Goal: Task Accomplishment & Management: Use online tool/utility

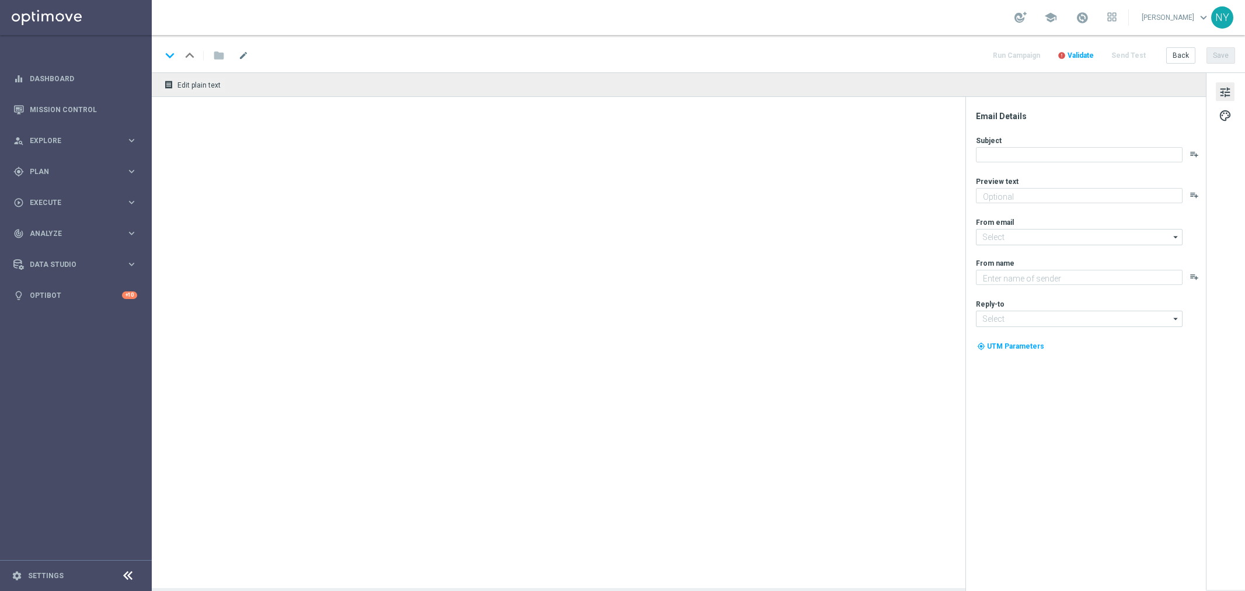
type textarea "[%IF:RANDOM_PERSONALIZATION_NUMBER>0%]You deserve a chair upgrade![%END:IF%][%E…"
type textarea "Staples"
type input "[EMAIL_ADDRESS][DOMAIN_NAME]"
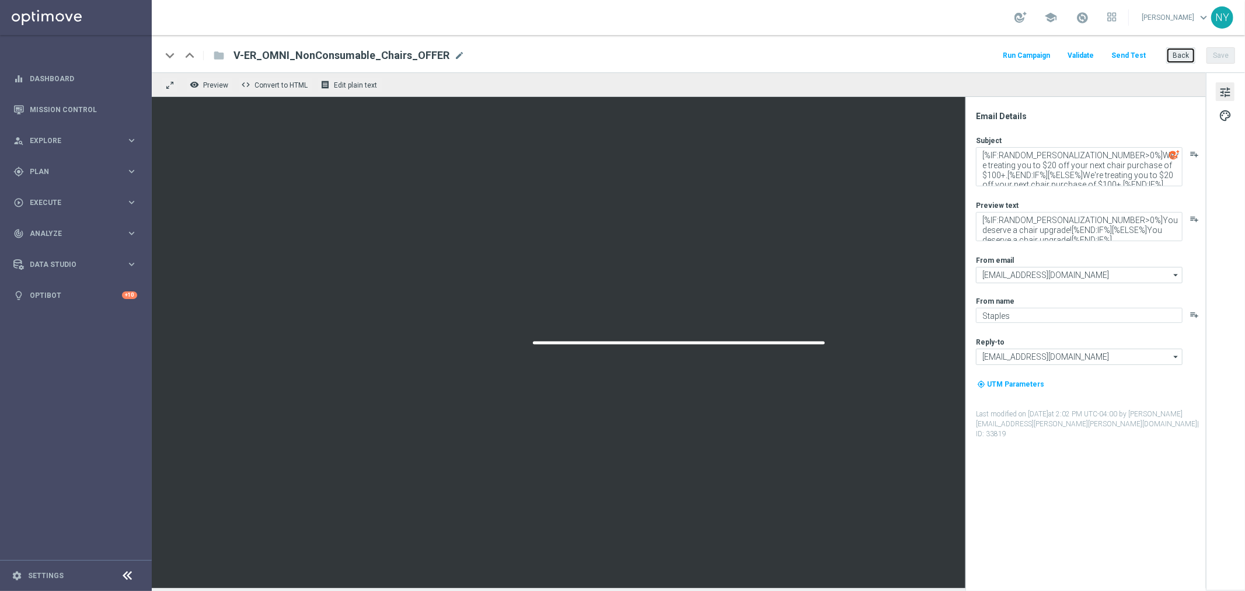
click at [1173, 50] on button "Back" at bounding box center [1180, 55] width 29 height 16
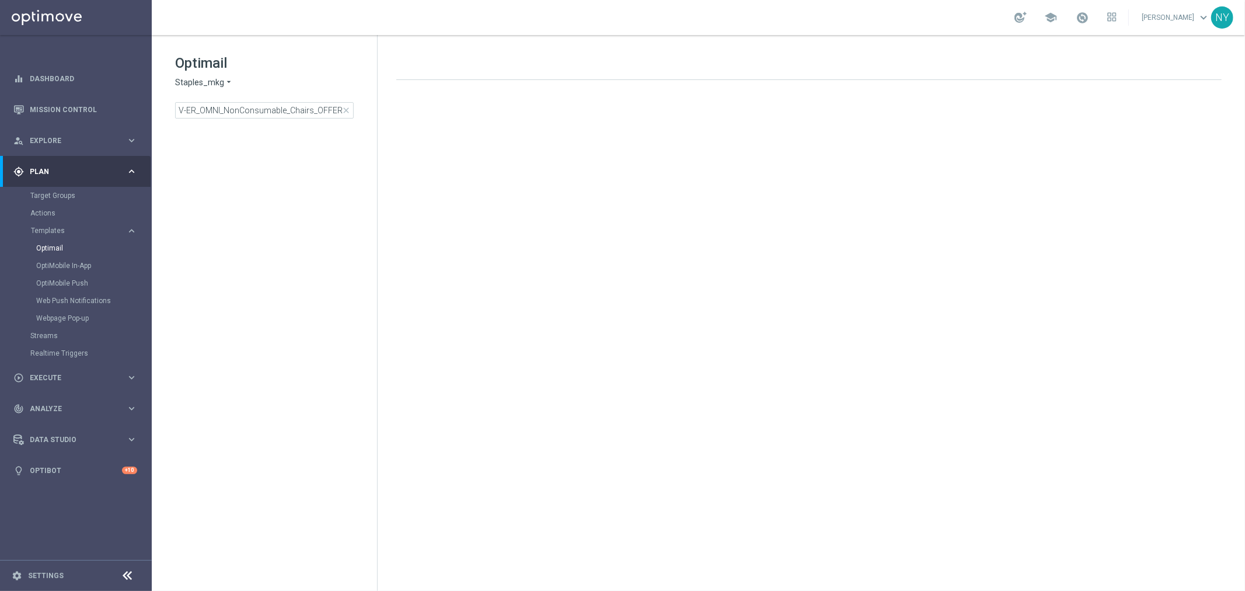
click at [345, 111] on span "close" at bounding box center [345, 110] width 9 height 9
click at [208, 111] on input at bounding box center [264, 110] width 179 height 16
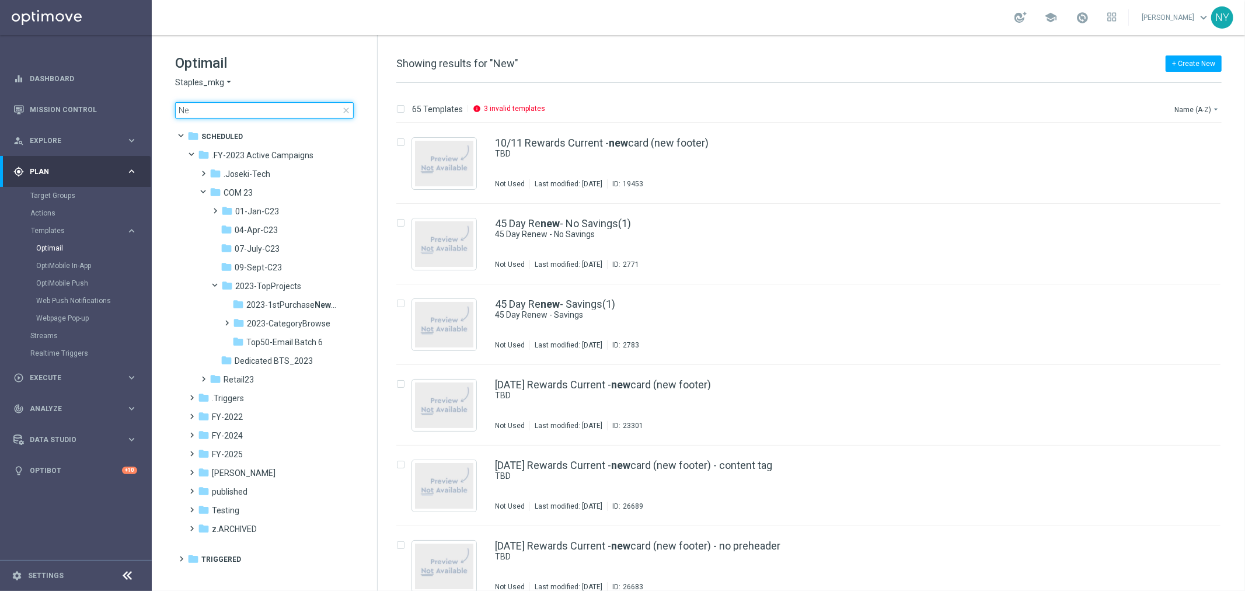
type input "N"
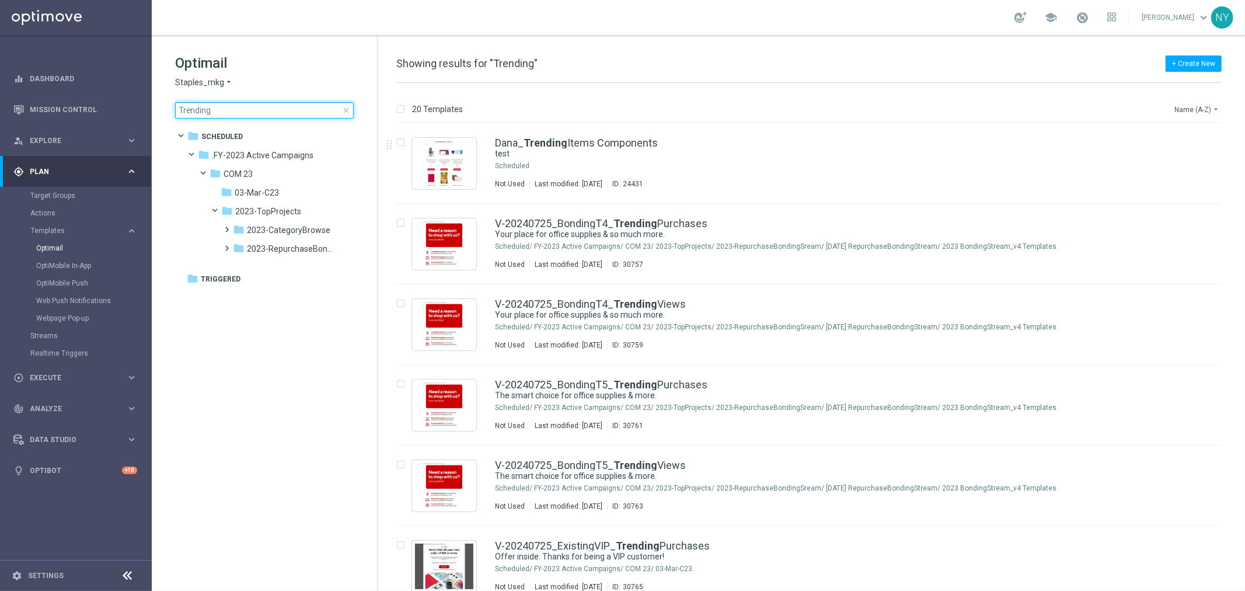
type input "Trending"
click at [1188, 107] on button "Name (A-Z) arrow_drop_down" at bounding box center [1197, 109] width 48 height 14
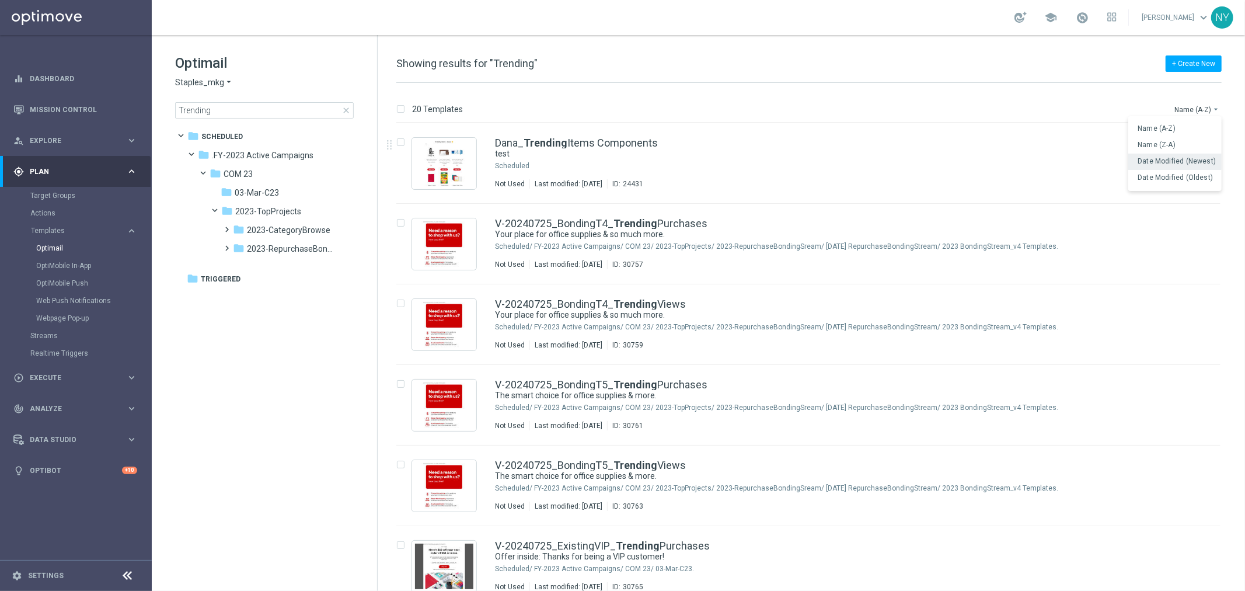
click at [1178, 159] on span "Date Modified (Newest)" at bounding box center [1176, 161] width 78 height 8
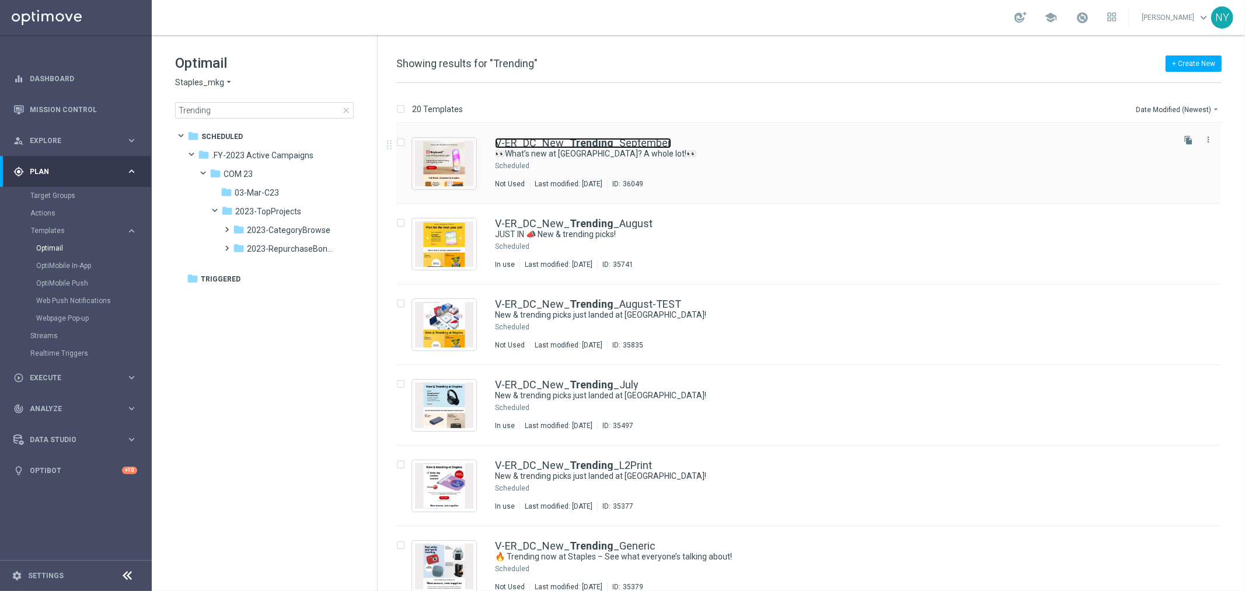
click at [586, 142] on b "Trending" at bounding box center [592, 143] width 44 height 12
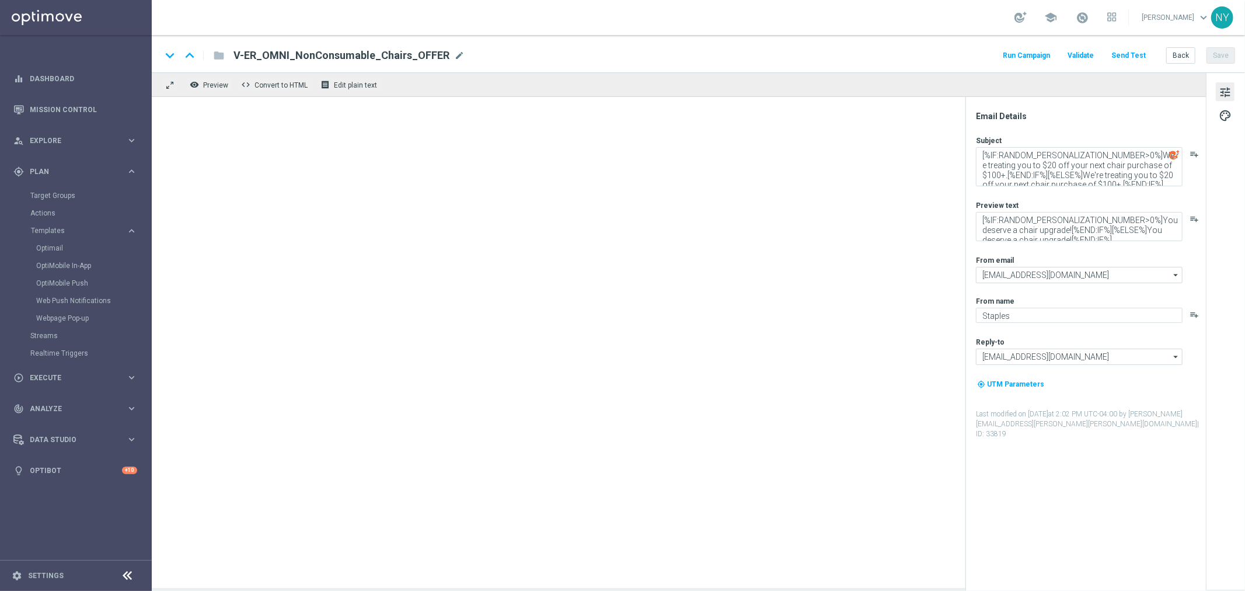
type textarea "👀What’s new at [GEOGRAPHIC_DATA]? A whole lot!👀"
type textarea "Shop EXCITING products trending for fall."
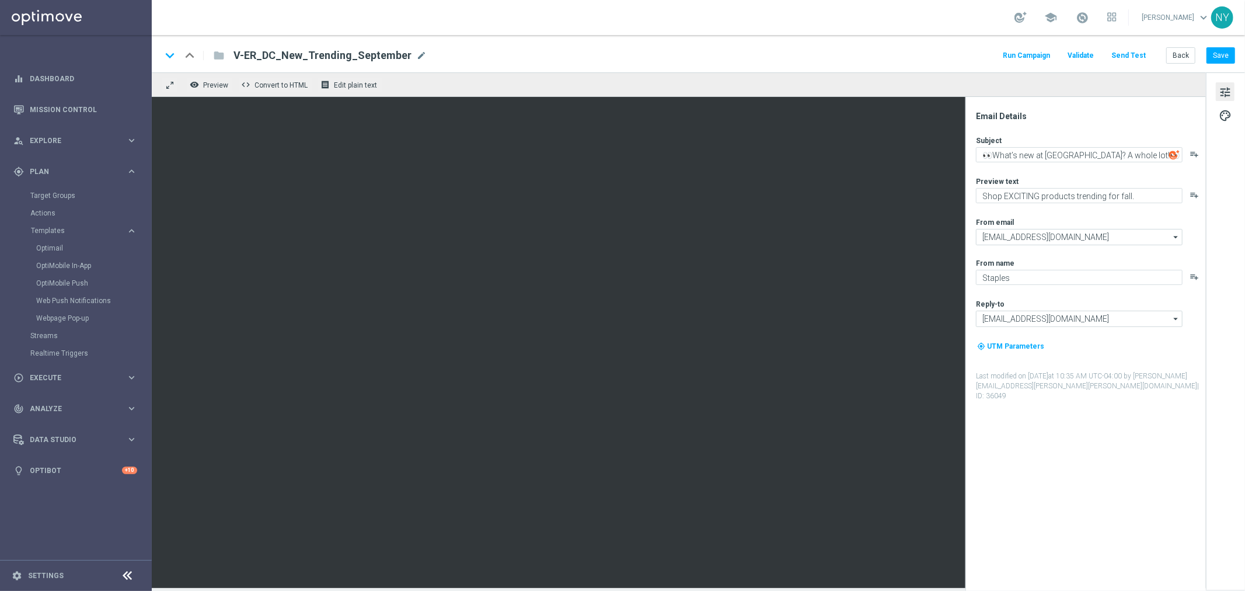
click at [1133, 51] on button "Send Test" at bounding box center [1128, 56] width 38 height 16
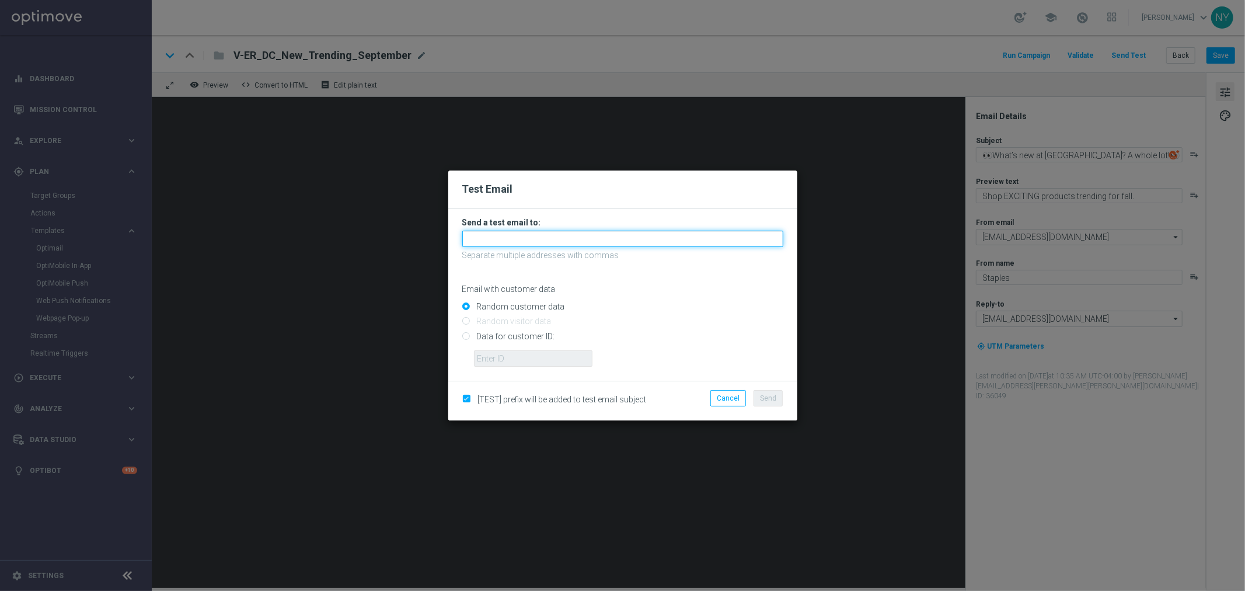
click at [492, 240] on input "text" at bounding box center [622, 239] width 321 height 16
paste input "[EMAIL_ADDRESS][DOMAIN_NAME]"
type input "[EMAIL_ADDRESS][DOMAIN_NAME]"
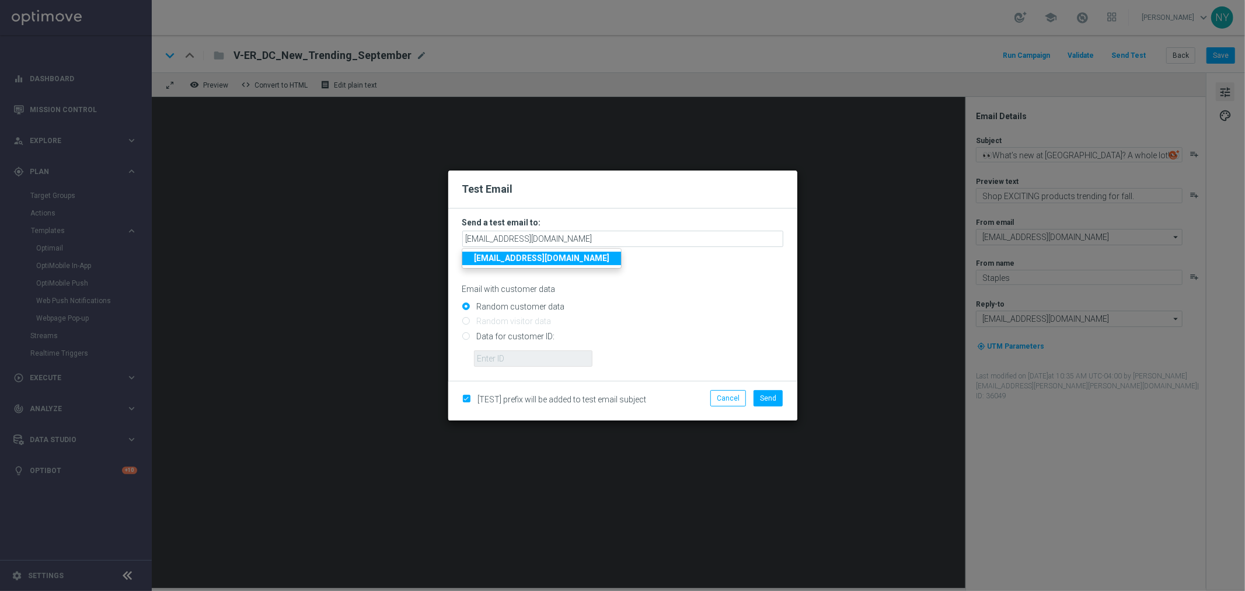
click at [469, 340] on input "Data for customer ID:" at bounding box center [622, 341] width 321 height 16
radio input "true"
click at [491, 354] on input "text" at bounding box center [533, 358] width 118 height 16
click at [502, 362] on input "text" at bounding box center [533, 358] width 118 height 16
paste input "10000006208"
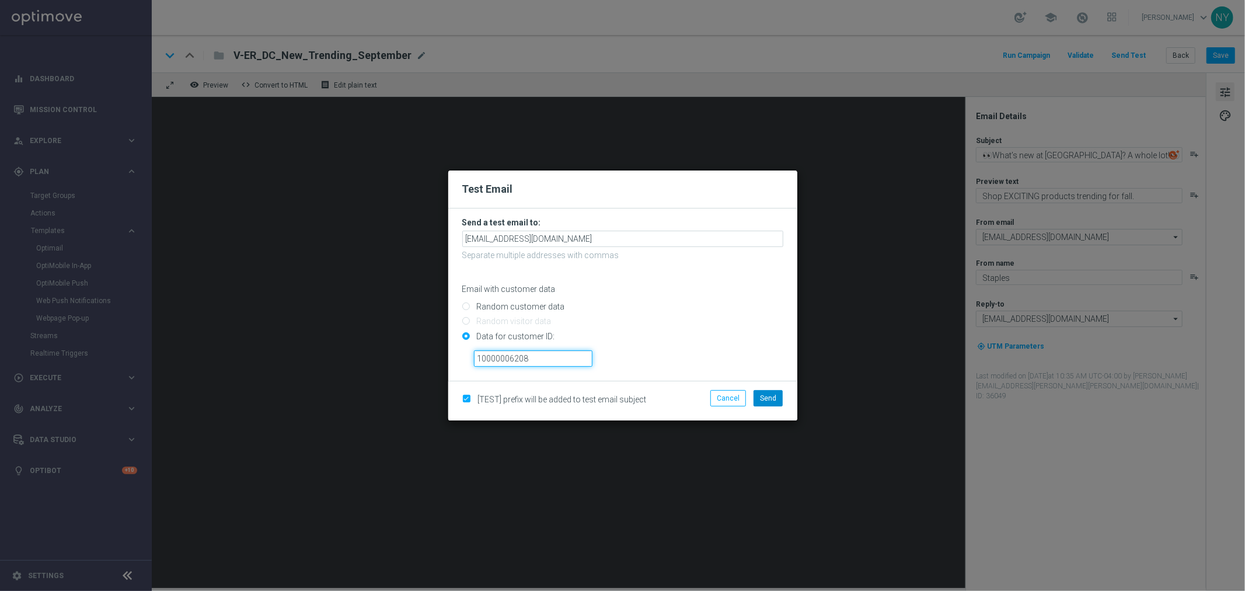
type input "10000006208"
click at [771, 400] on span "Send" at bounding box center [768, 398] width 16 height 8
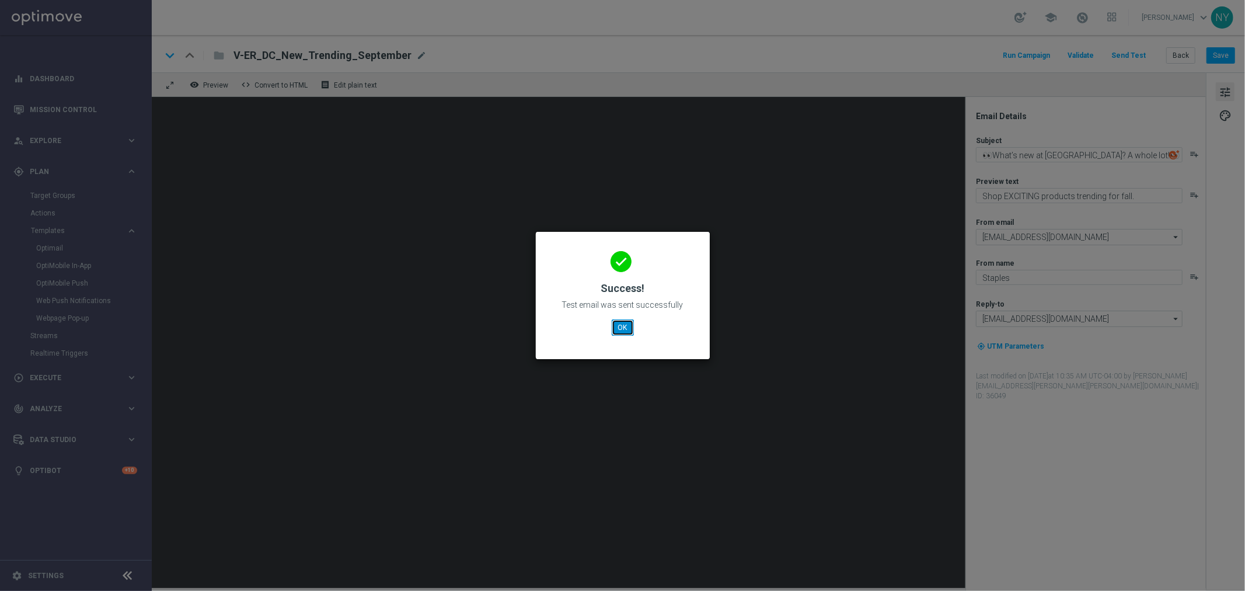
click at [628, 328] on button "OK" at bounding box center [623, 327] width 22 height 16
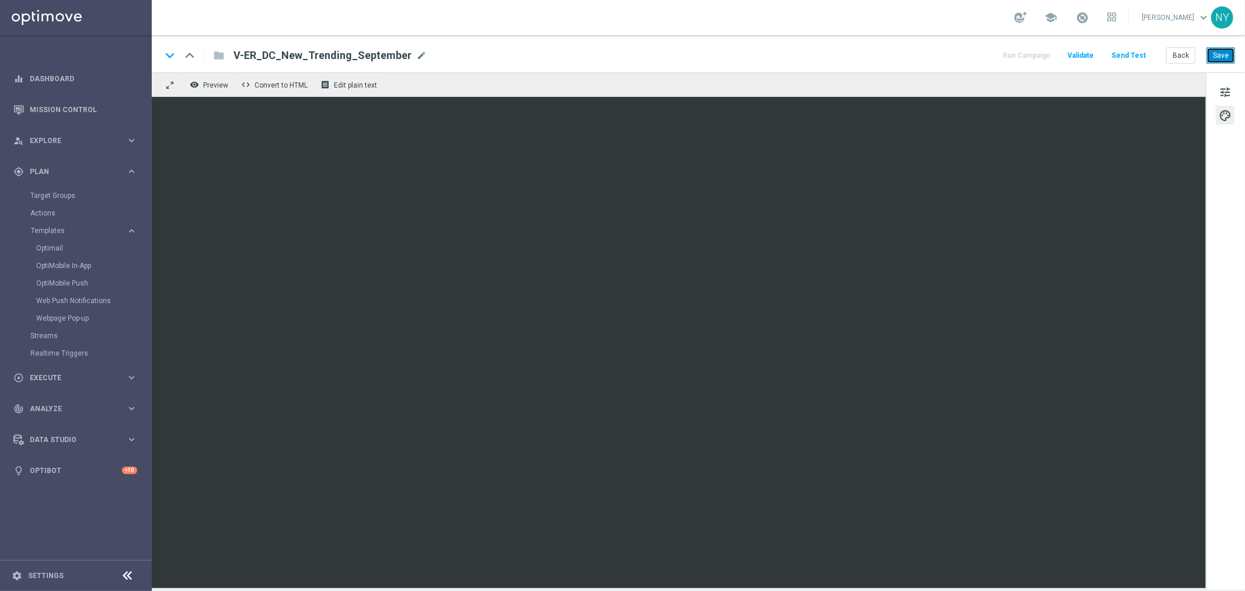
click at [1221, 54] on button "Save" at bounding box center [1220, 55] width 29 height 16
click at [1220, 86] on span "tune" at bounding box center [1224, 92] width 13 height 15
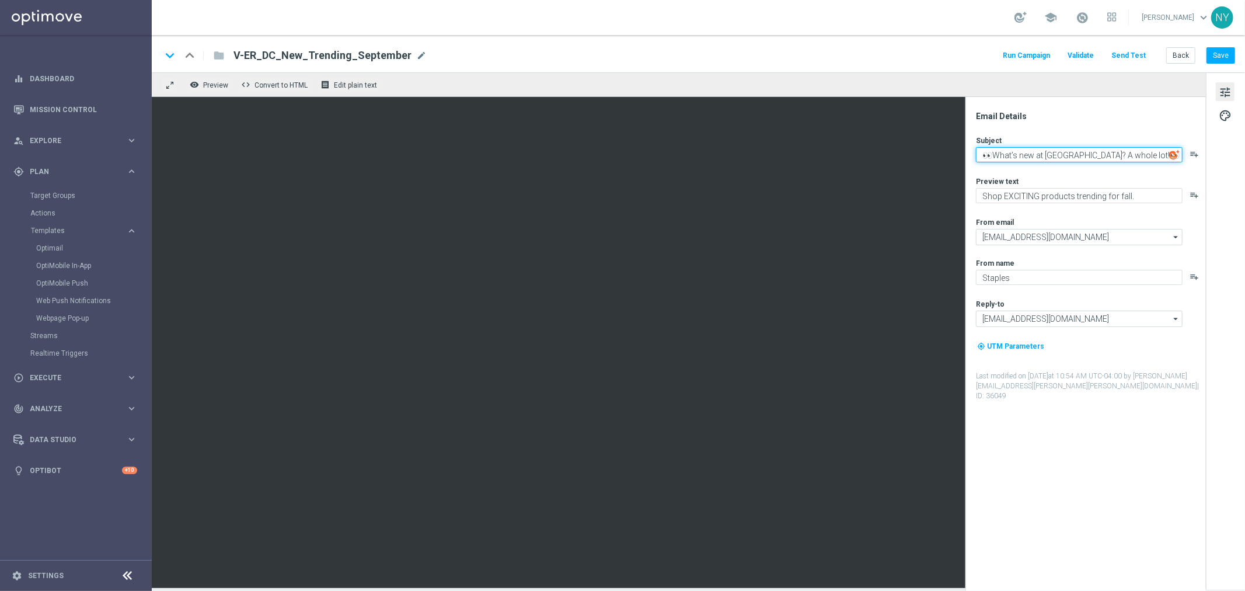
paste textarea "The latest AND greatest? Yup, it’s right here."
type textarea "😎 The latest AND greatest? Yup, it’s right here."
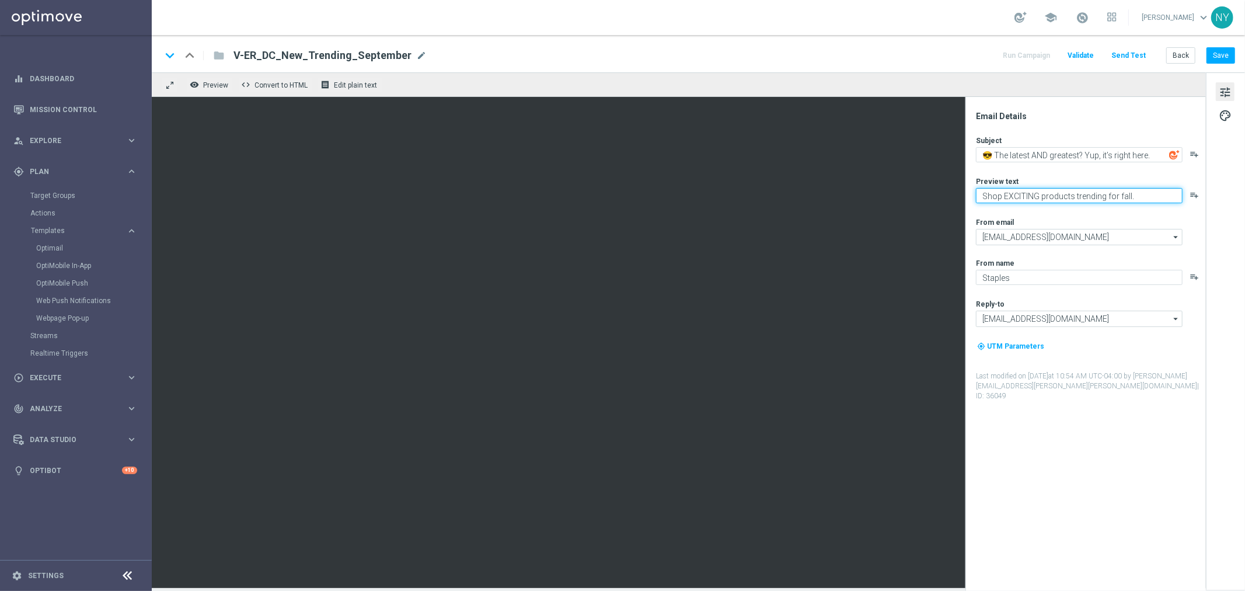
click at [1141, 191] on textarea "Shop EXCITING products trending for fall." at bounding box center [1079, 195] width 207 height 15
paste textarea "what’s new and trending at [GEOGRAPHIC_DATA]"
type textarea "Shop what’s new and trending at [GEOGRAPHIC_DATA]."
click at [1221, 51] on button "Save" at bounding box center [1220, 55] width 29 height 16
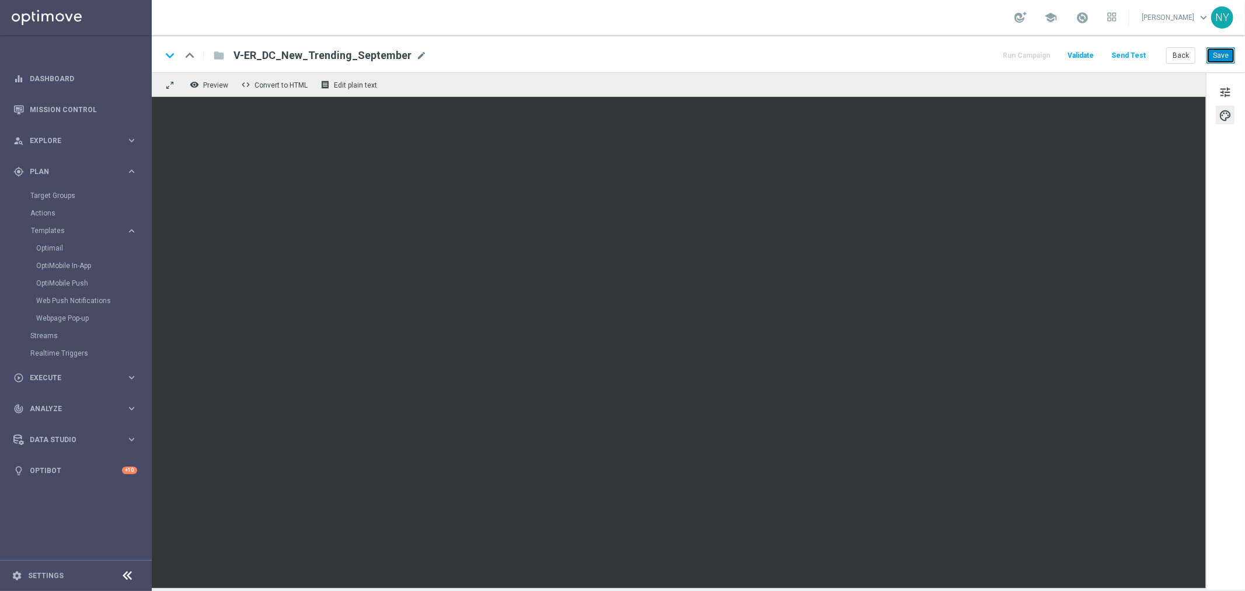
click at [1230, 57] on button "Save" at bounding box center [1220, 55] width 29 height 16
click at [1129, 53] on button "Send Test" at bounding box center [1128, 56] width 38 height 16
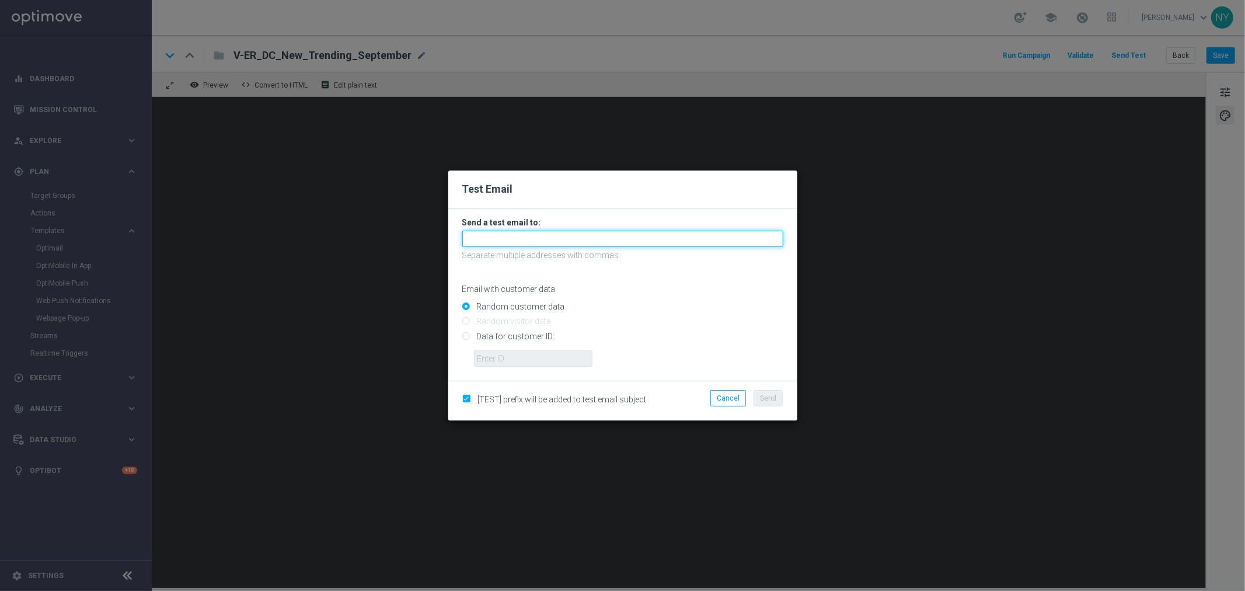
click at [509, 238] on input "text" at bounding box center [622, 239] width 321 height 16
click at [488, 237] on input "text" at bounding box center [622, 239] width 321 height 16
paste input "[EMAIL_ADDRESS][DOMAIN_NAME]"
type input "[EMAIL_ADDRESS][DOMAIN_NAME]"
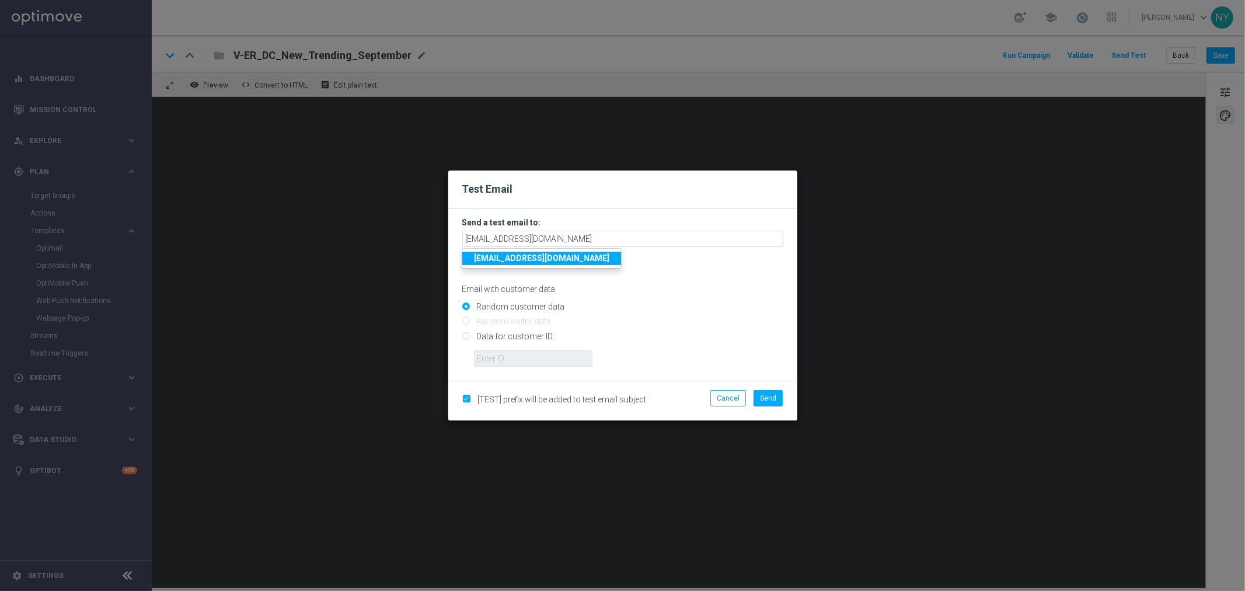
click at [463, 337] on input "Data for customer ID:" at bounding box center [622, 341] width 321 height 16
radio input "true"
click at [484, 355] on input "text" at bounding box center [533, 358] width 118 height 16
click at [514, 355] on input "text" at bounding box center [533, 358] width 118 height 16
paste input "10000006208"
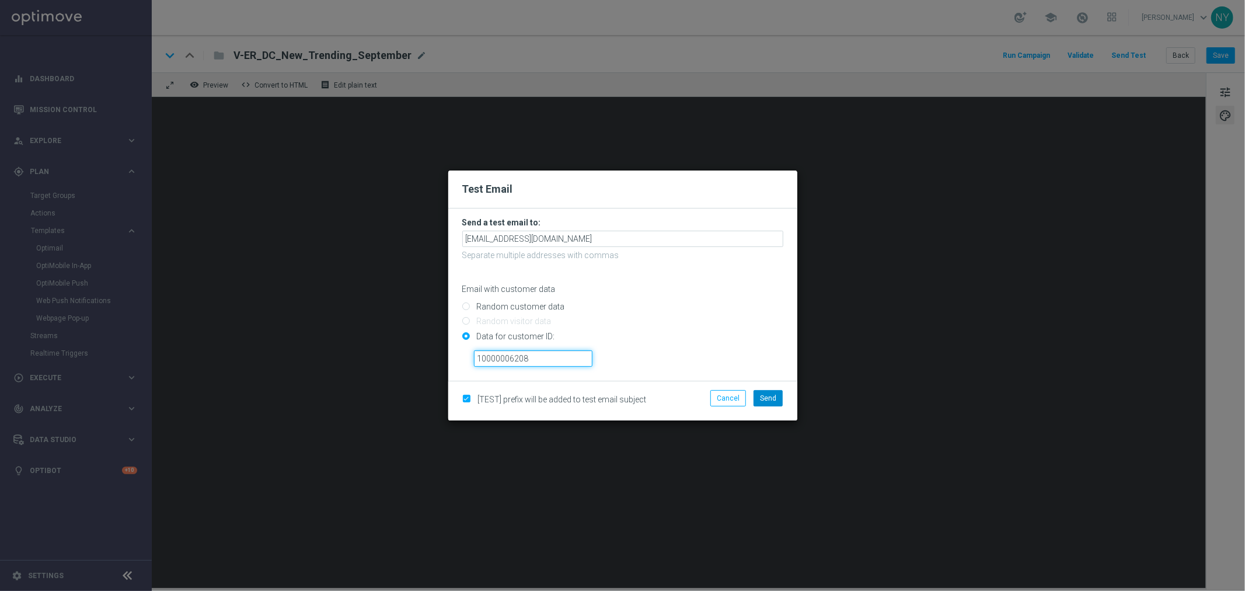
type input "10000006208"
click at [766, 395] on span "Send" at bounding box center [768, 398] width 16 height 8
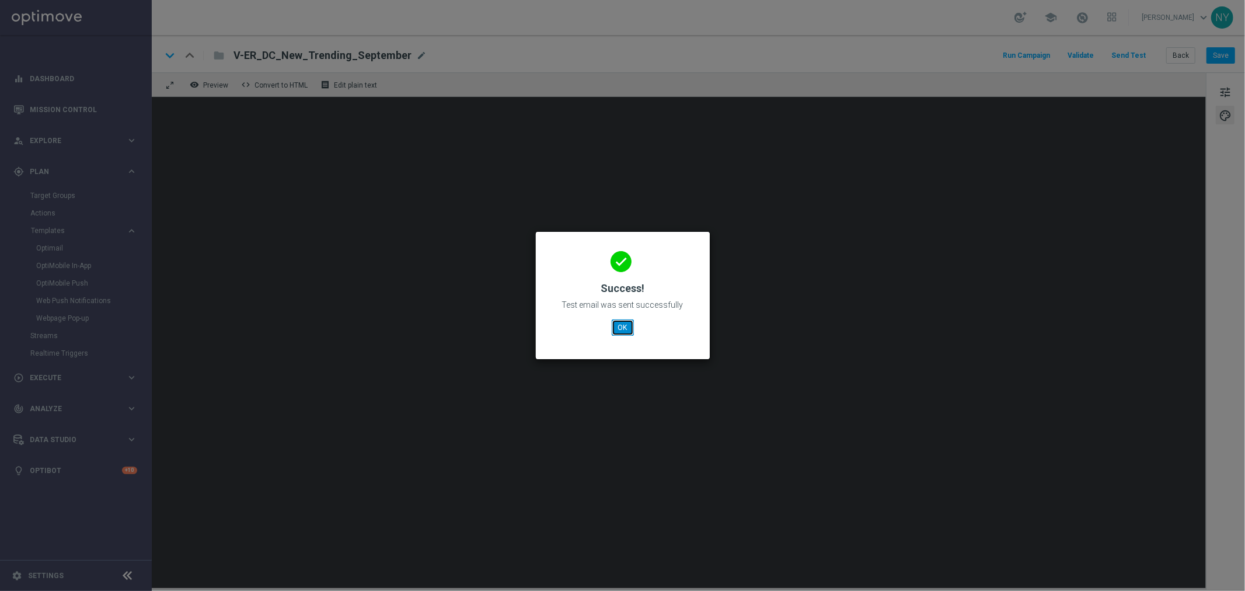
click at [622, 329] on button "OK" at bounding box center [623, 327] width 22 height 16
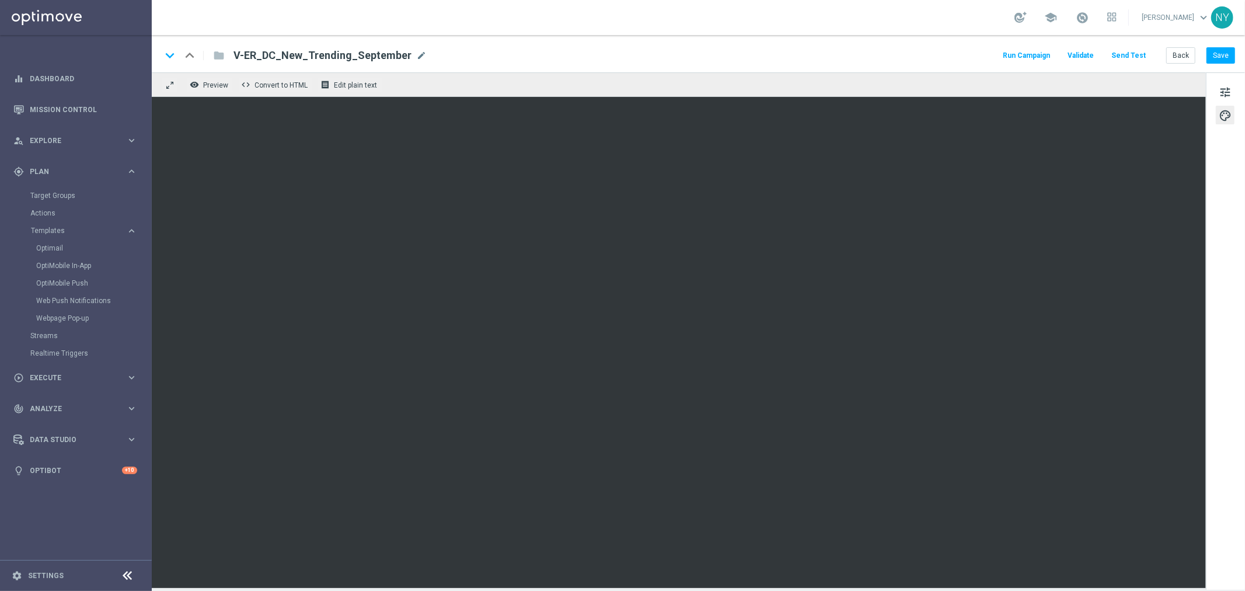
click at [1128, 54] on button "Send Test" at bounding box center [1128, 56] width 38 height 16
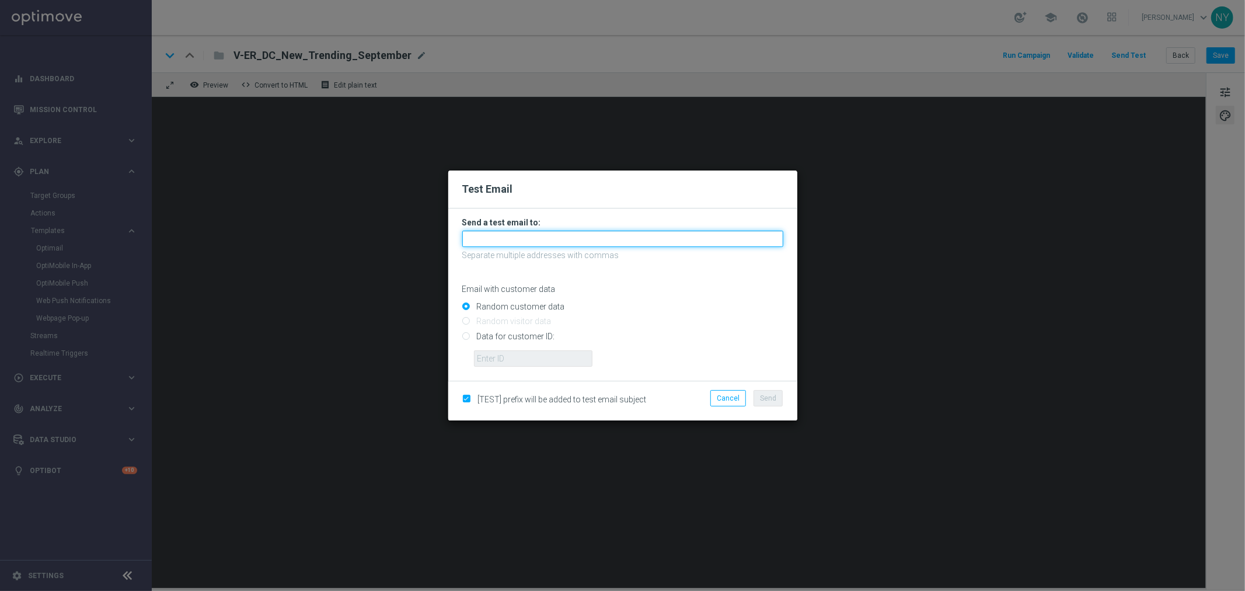
click at [481, 245] on input "text" at bounding box center [622, 239] width 321 height 16
paste input "[EMAIL_ADDRESS][DOMAIN_NAME]"
type input "[EMAIL_ADDRESS][DOMAIN_NAME]"
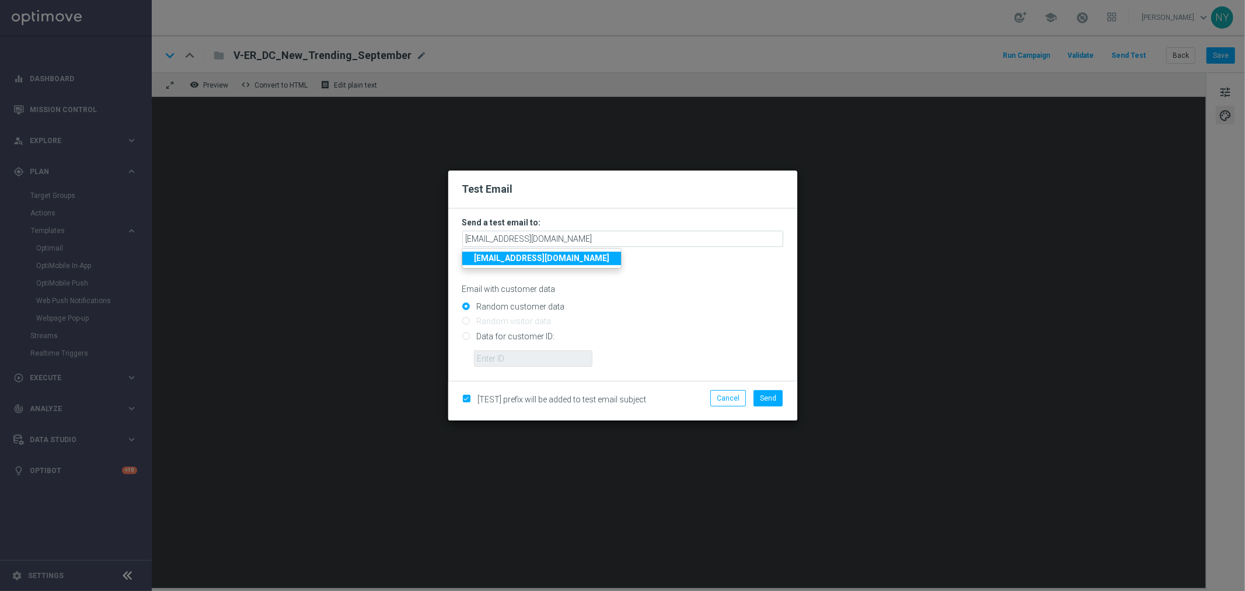
click at [464, 338] on input "Data for customer ID:" at bounding box center [622, 341] width 321 height 16
radio input "true"
click at [484, 352] on input "text" at bounding box center [533, 358] width 118 height 16
click at [495, 354] on input "text" at bounding box center [533, 358] width 118 height 16
paste input "10000006208"
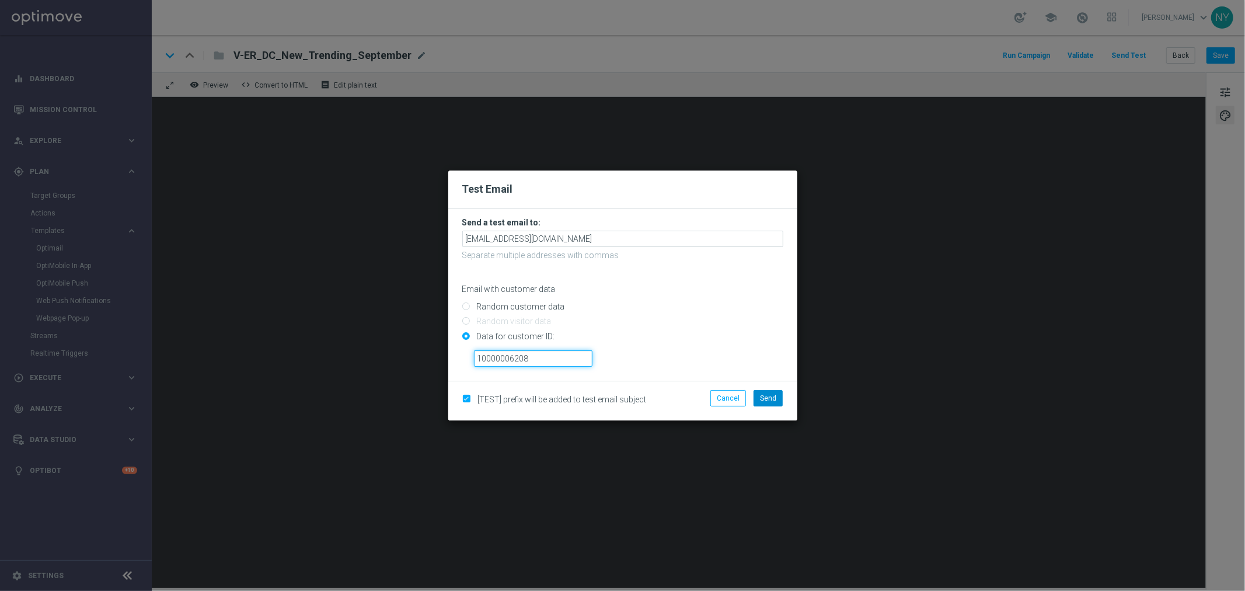
type input "10000006208"
drag, startPoint x: 773, startPoint y: 398, endPoint x: 777, endPoint y: 392, distance: 7.1
click at [772, 398] on span "Send" at bounding box center [768, 398] width 16 height 8
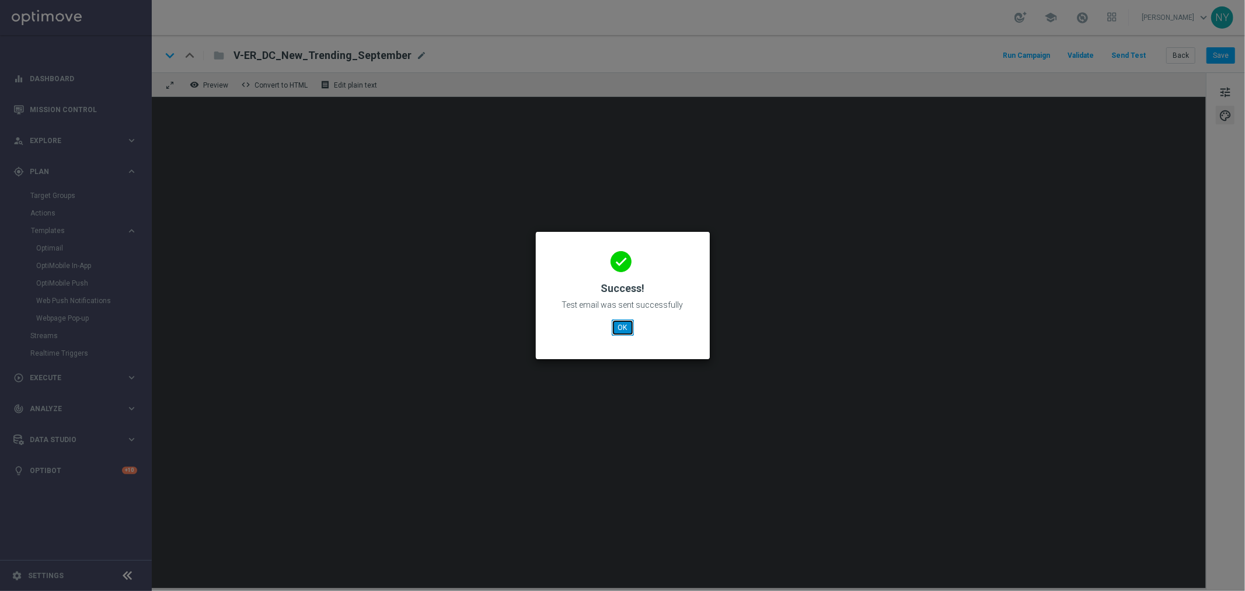
click at [620, 327] on button "OK" at bounding box center [623, 327] width 22 height 16
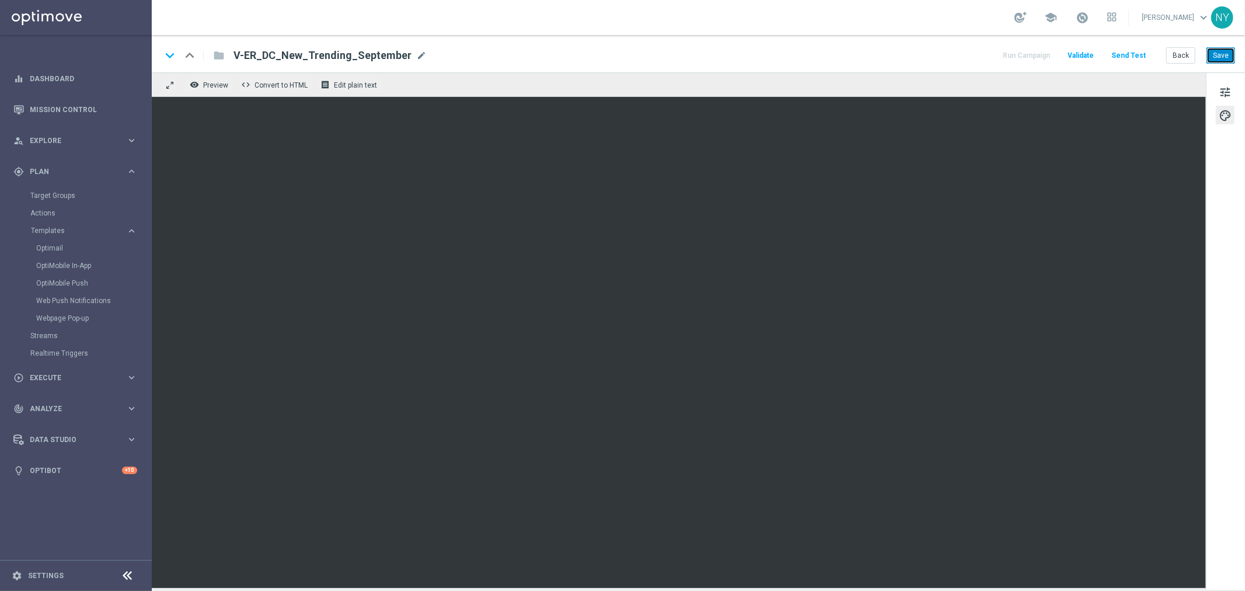
click at [1217, 60] on button "Save" at bounding box center [1220, 55] width 29 height 16
click at [1133, 53] on button "Send Test" at bounding box center [1128, 56] width 38 height 16
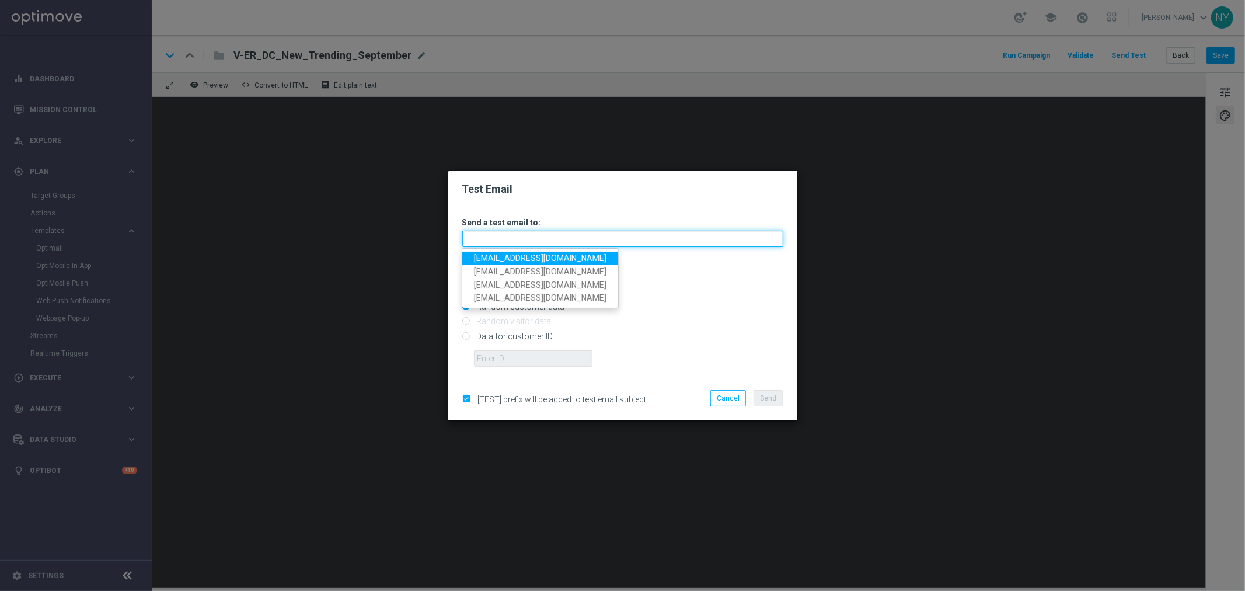
click at [500, 236] on input "text" at bounding box center [622, 239] width 321 height 16
click at [574, 243] on input "text" at bounding box center [622, 239] width 321 height 16
paste input "[EMAIL_ADDRESS][DOMAIN_NAME]"
type input "[EMAIL_ADDRESS][DOMAIN_NAME]"
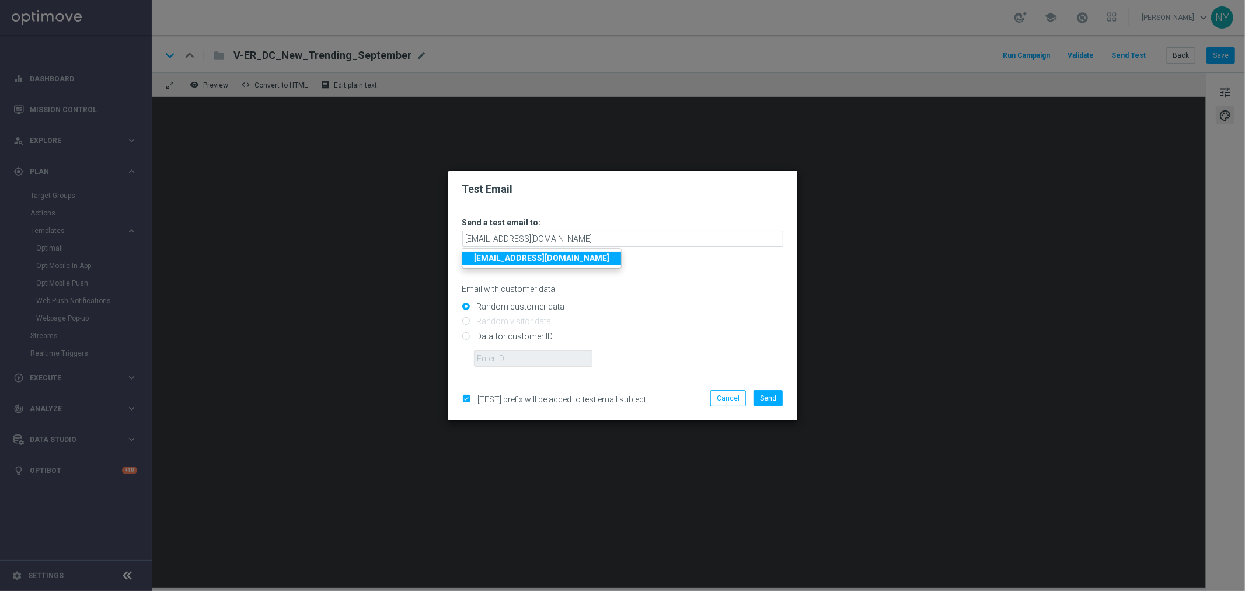
click at [654, 341] on input "Data for customer ID:" at bounding box center [622, 341] width 321 height 16
radio input "true"
click at [488, 366] on input "text" at bounding box center [533, 358] width 118 height 16
click at [494, 358] on input "text" at bounding box center [533, 358] width 118 height 16
paste input "10000006208"
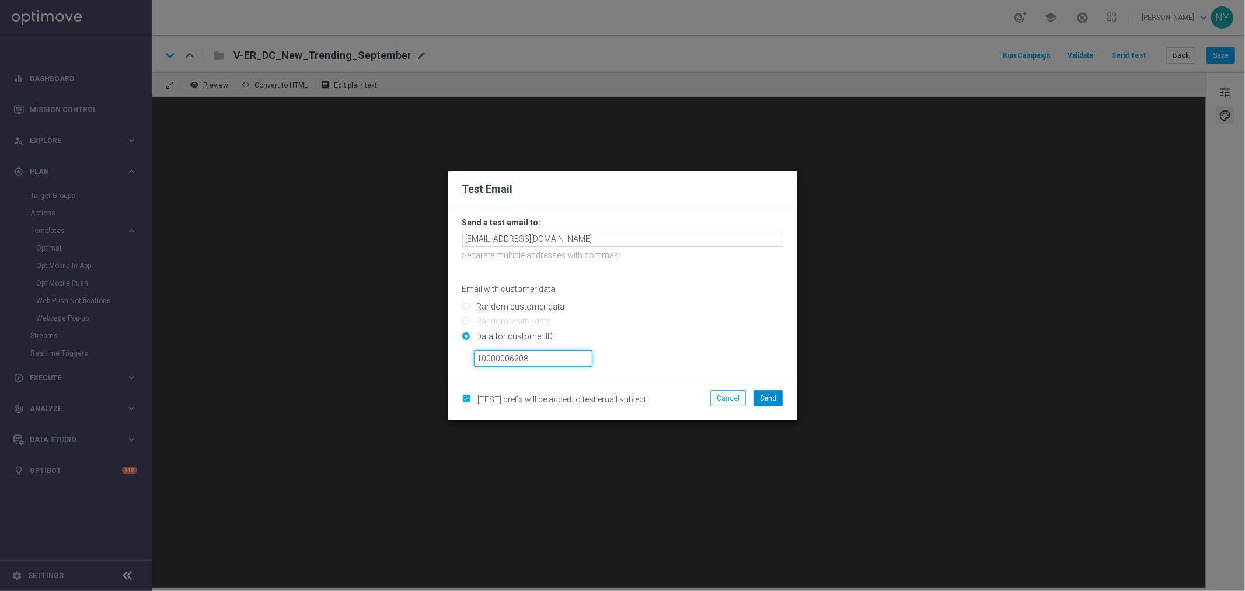
type input "10000006208"
click at [762, 394] on span "Send" at bounding box center [768, 398] width 16 height 8
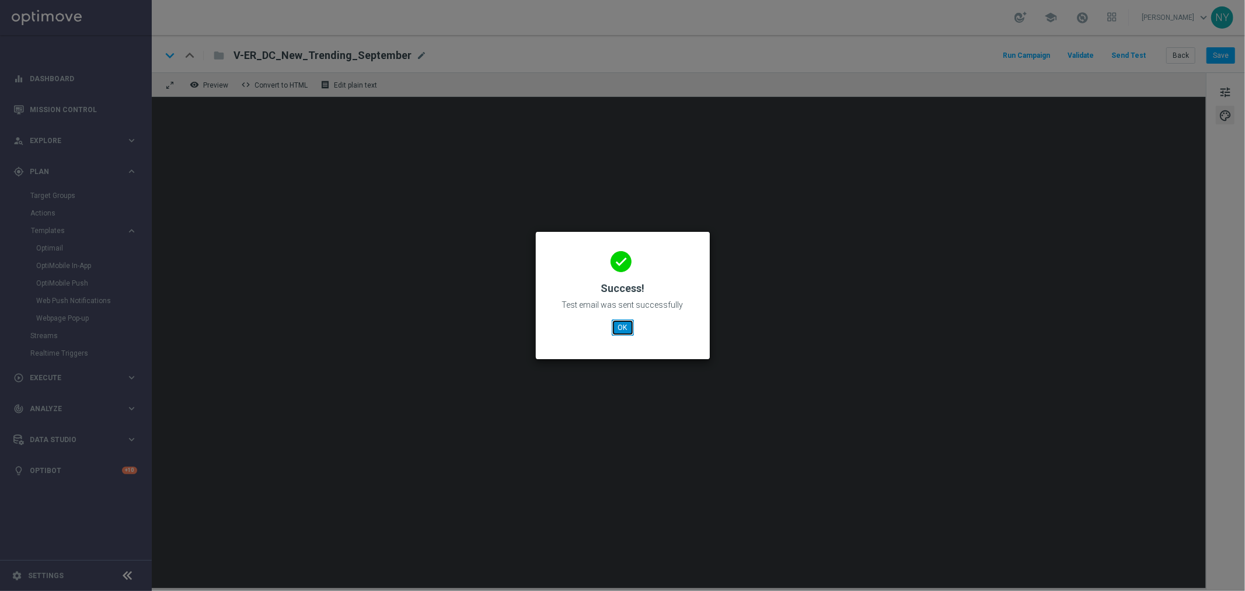
click at [614, 323] on button "OK" at bounding box center [623, 327] width 22 height 16
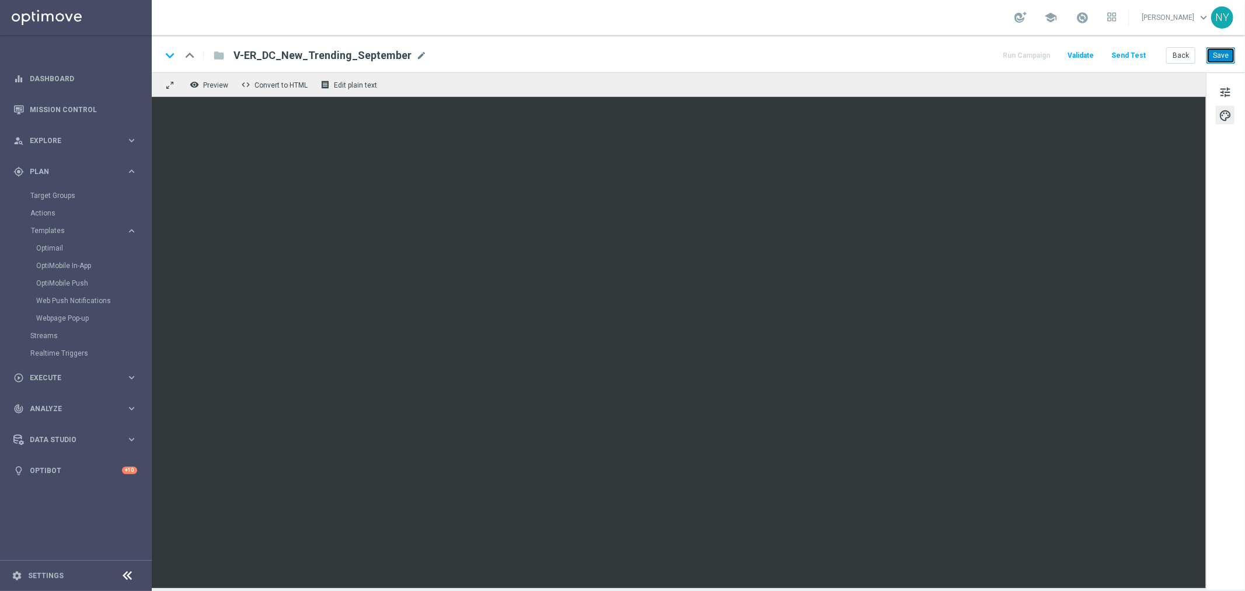
click at [1218, 48] on button "Save" at bounding box center [1220, 55] width 29 height 16
click at [1129, 53] on button "Send Test" at bounding box center [1128, 56] width 38 height 16
click at [1130, 54] on button "Send Test" at bounding box center [1128, 56] width 38 height 16
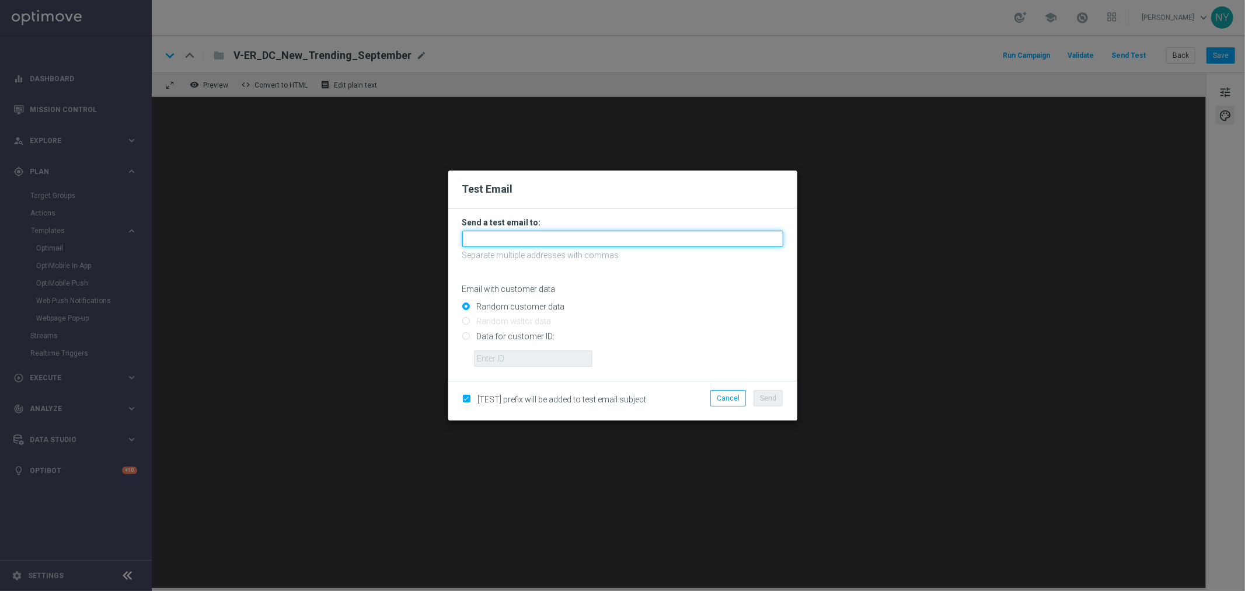
click at [499, 240] on input "text" at bounding box center [622, 239] width 321 height 16
paste input "[EMAIL_ADDRESS][DOMAIN_NAME]"
type input "[EMAIL_ADDRESS][DOMAIN_NAME]"
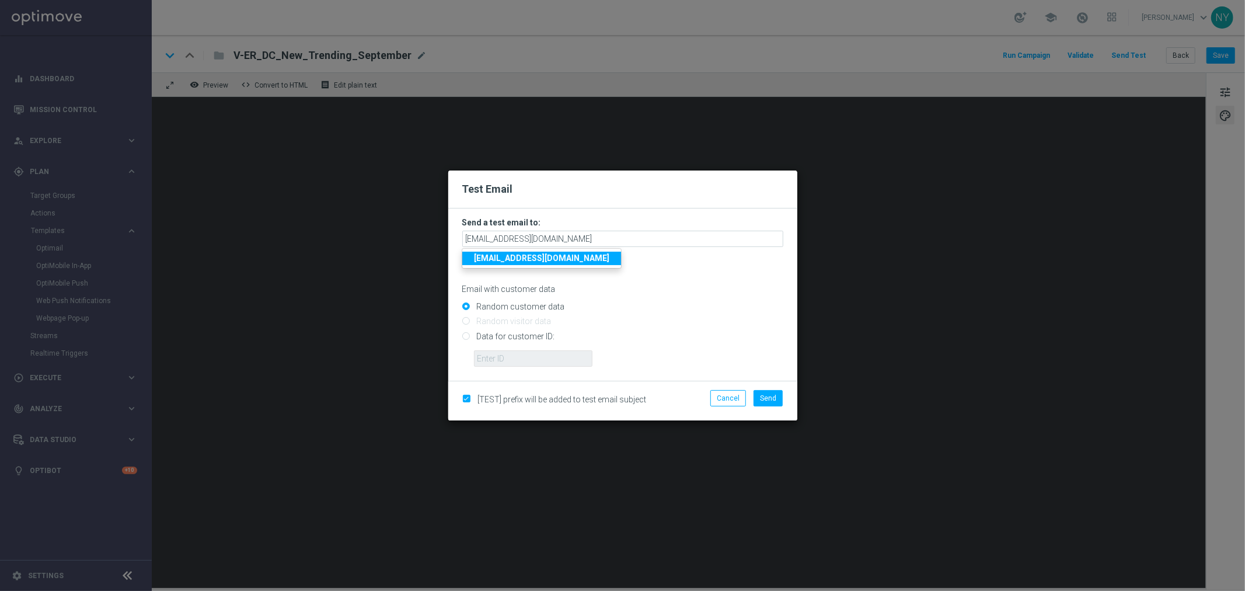
click at [695, 333] on input "Data for customer ID:" at bounding box center [622, 341] width 321 height 16
radio input "true"
click at [538, 362] on input "text" at bounding box center [533, 358] width 118 height 16
paste input "10000006208"
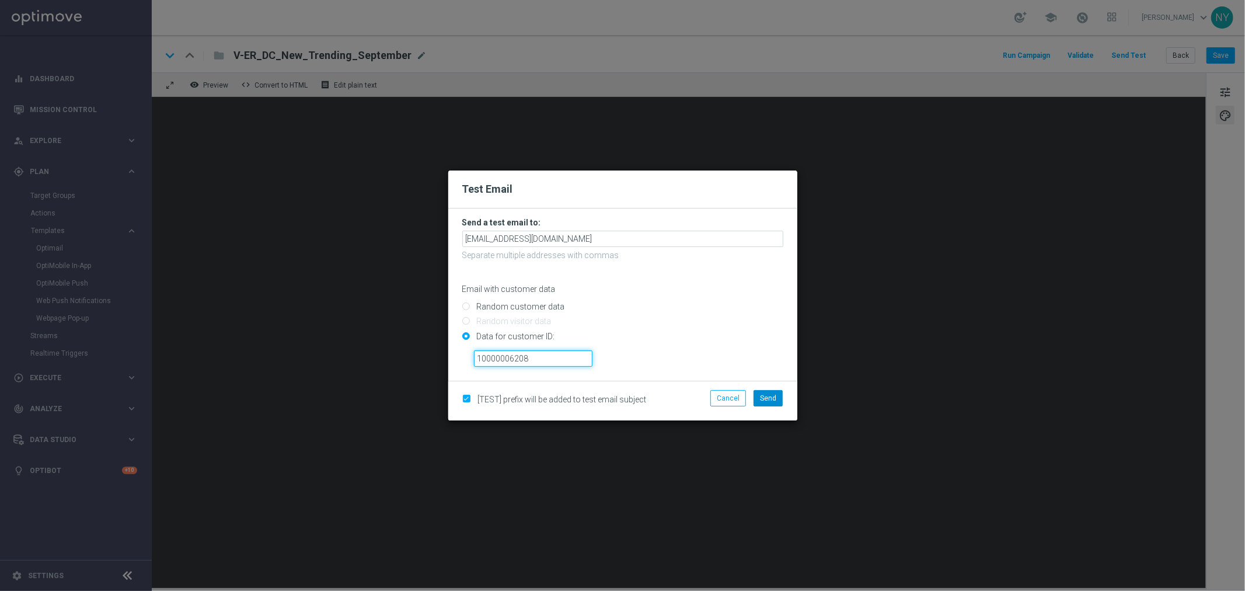
type input "10000006208"
click at [759, 398] on button "Send" at bounding box center [767, 398] width 29 height 16
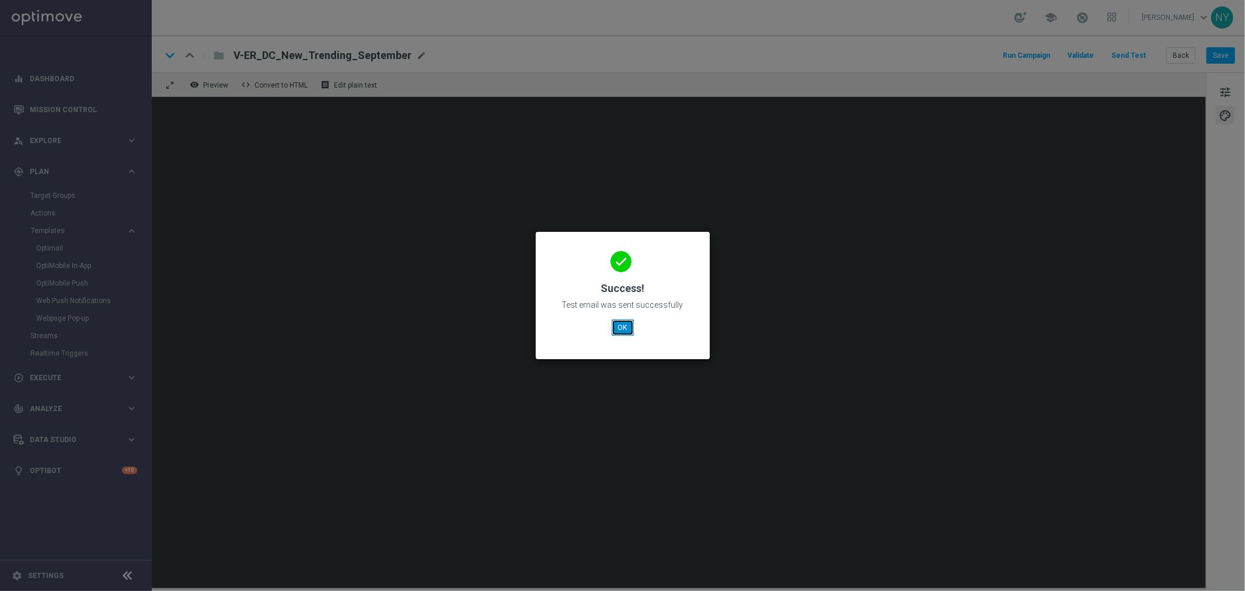
click at [625, 327] on button "OK" at bounding box center [623, 327] width 22 height 16
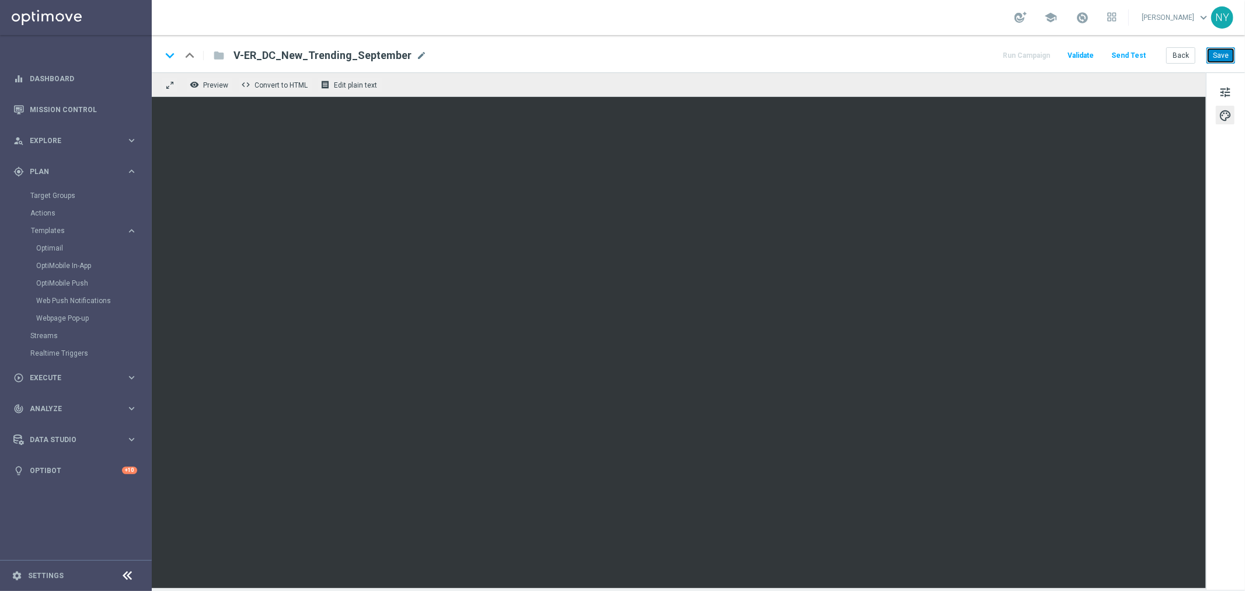
click at [1214, 50] on button "Save" at bounding box center [1220, 55] width 29 height 16
click at [1139, 54] on button "Send Test" at bounding box center [1128, 56] width 38 height 16
click at [1134, 50] on button "Send Test" at bounding box center [1128, 56] width 38 height 16
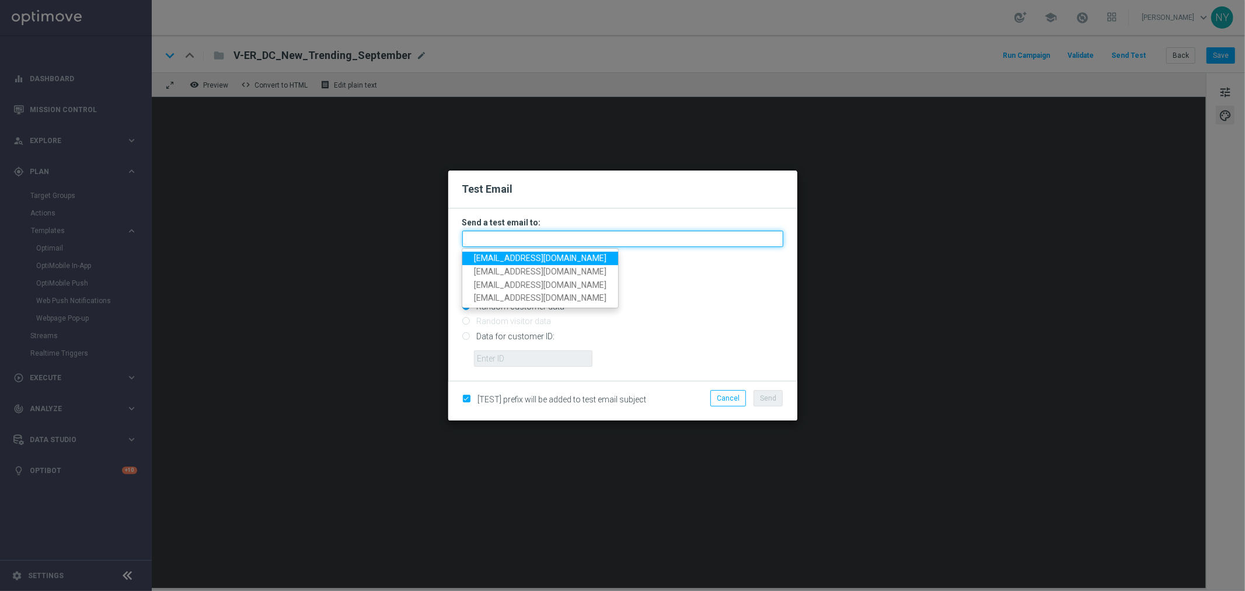
click at [486, 240] on input "text" at bounding box center [622, 239] width 321 height 16
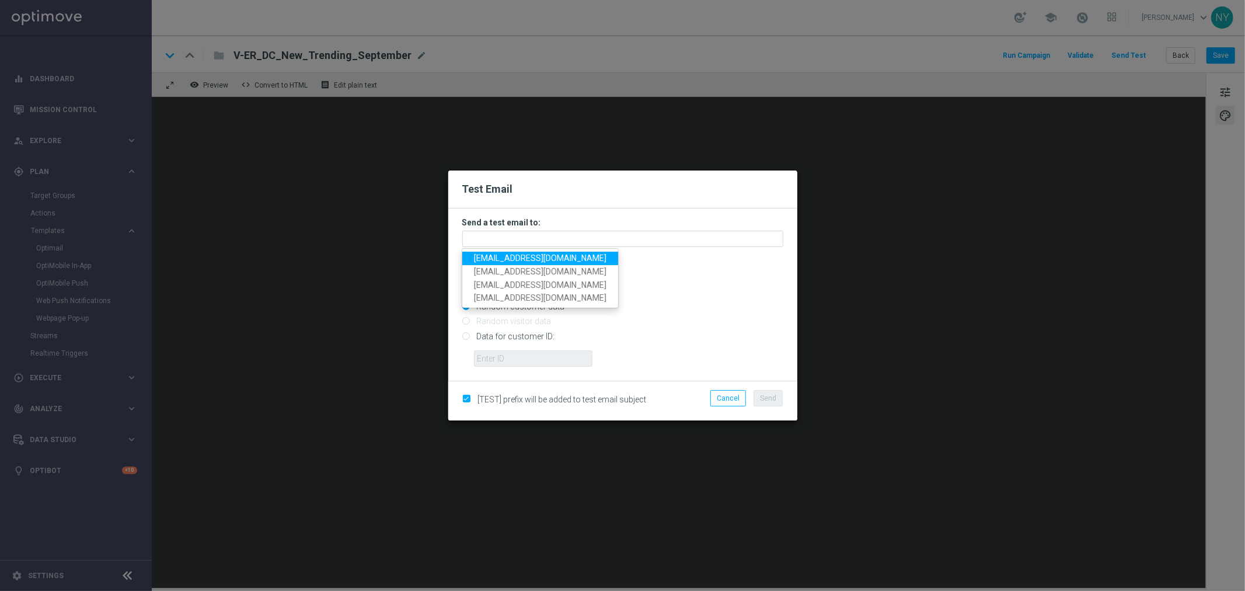
click at [497, 260] on span "[EMAIL_ADDRESS][DOMAIN_NAME]" at bounding box center [540, 257] width 132 height 9
type input "[EMAIL_ADDRESS][DOMAIN_NAME]"
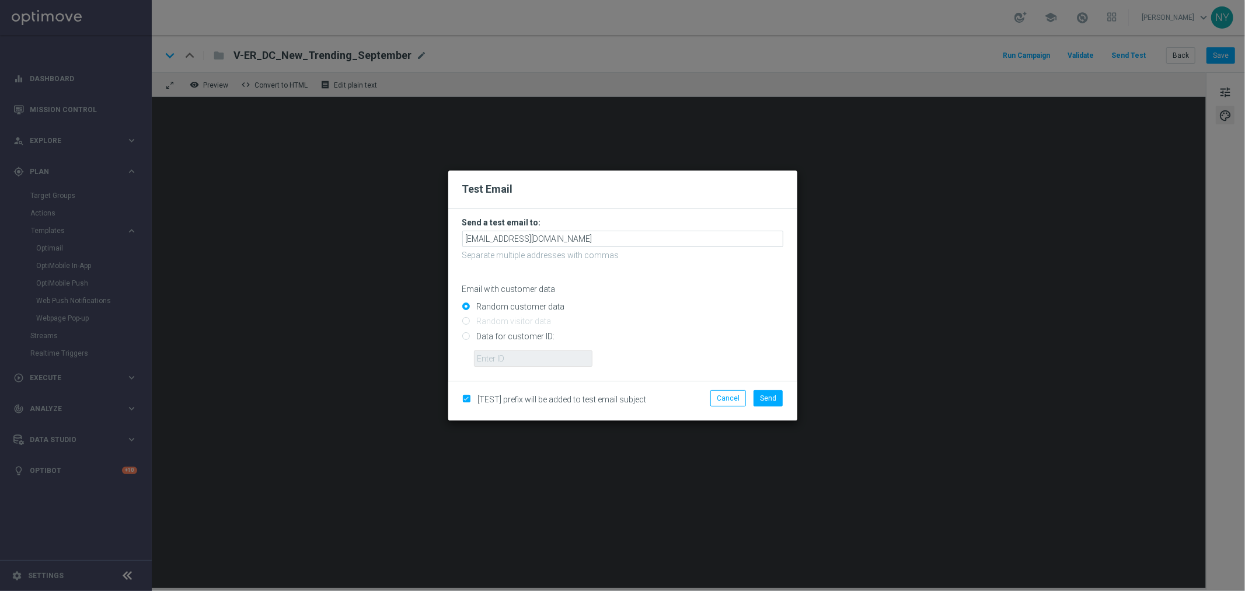
click at [464, 337] on input "Data for customer ID:" at bounding box center [622, 341] width 321 height 16
radio input "true"
click at [502, 360] on input "text" at bounding box center [533, 358] width 118 height 16
paste input "10000006208"
type input "10000006208"
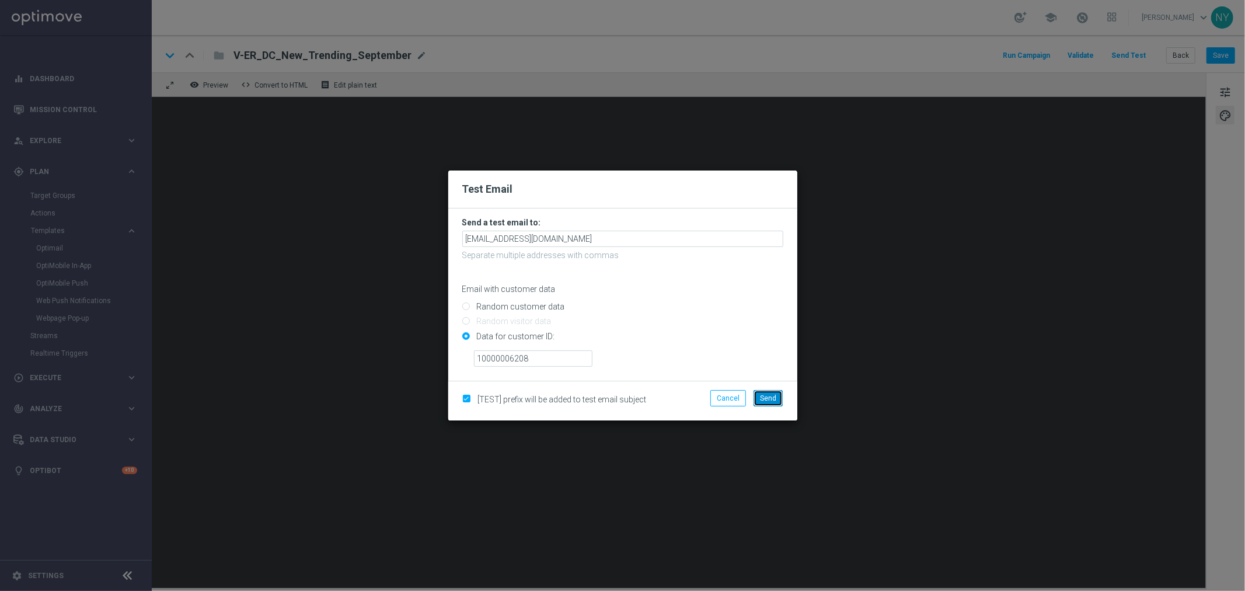
click at [765, 397] on span "Send" at bounding box center [768, 398] width 16 height 8
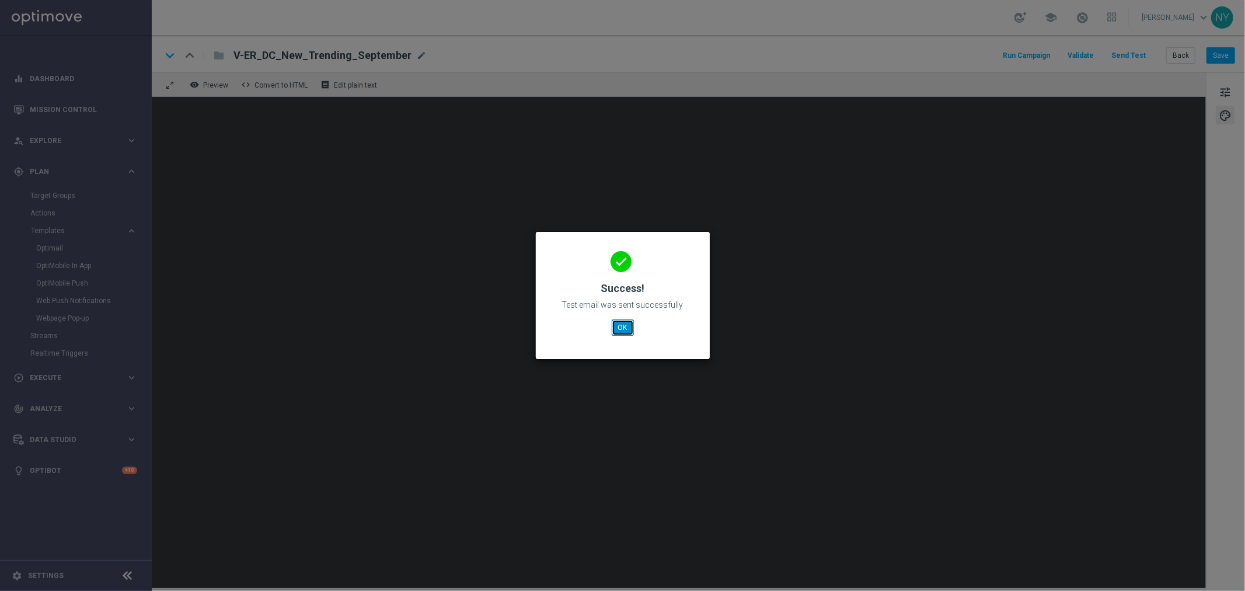
click at [613, 327] on button "OK" at bounding box center [623, 327] width 22 height 16
